Goal: Navigation & Orientation: Find specific page/section

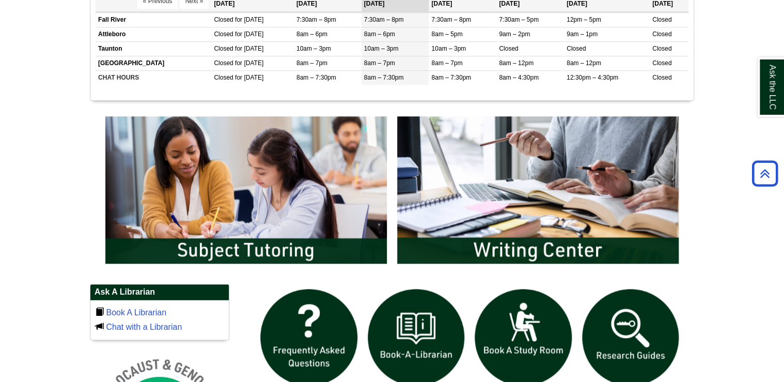
scroll to position [455, 0]
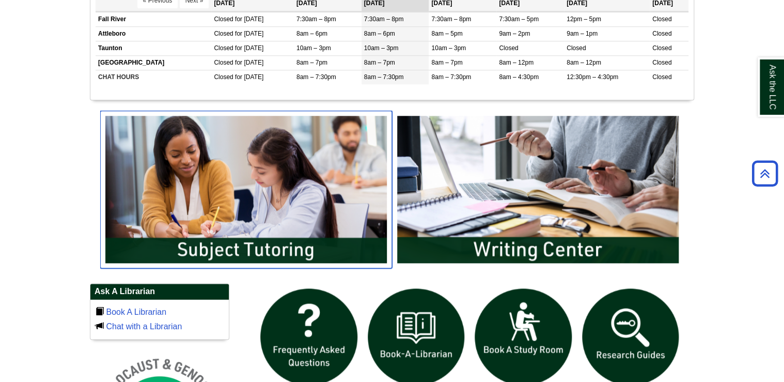
click at [247, 216] on img "slideshow" at bounding box center [246, 189] width 292 height 157
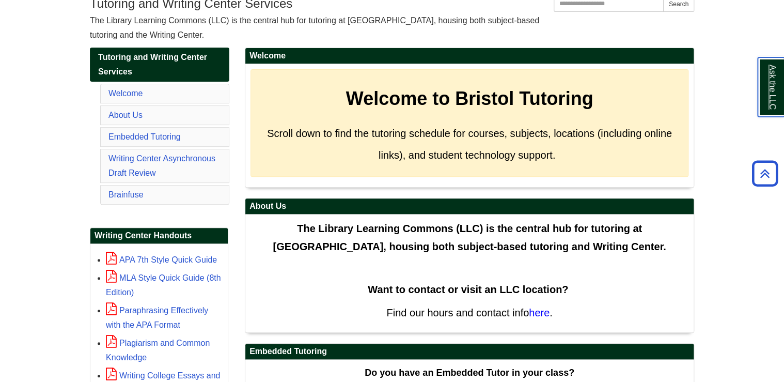
scroll to position [126, 0]
